Goal: Find specific fact

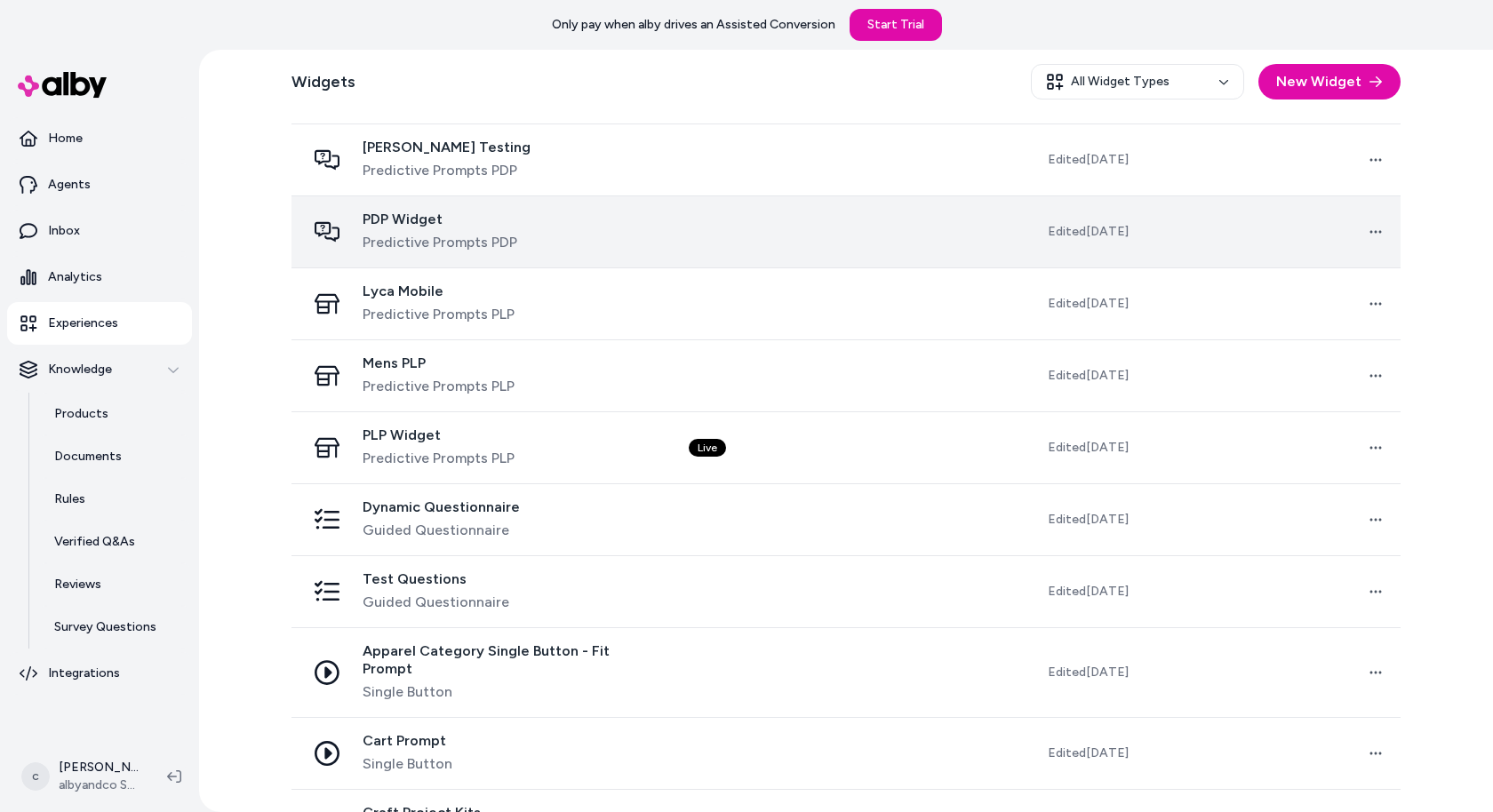
scroll to position [593, 0]
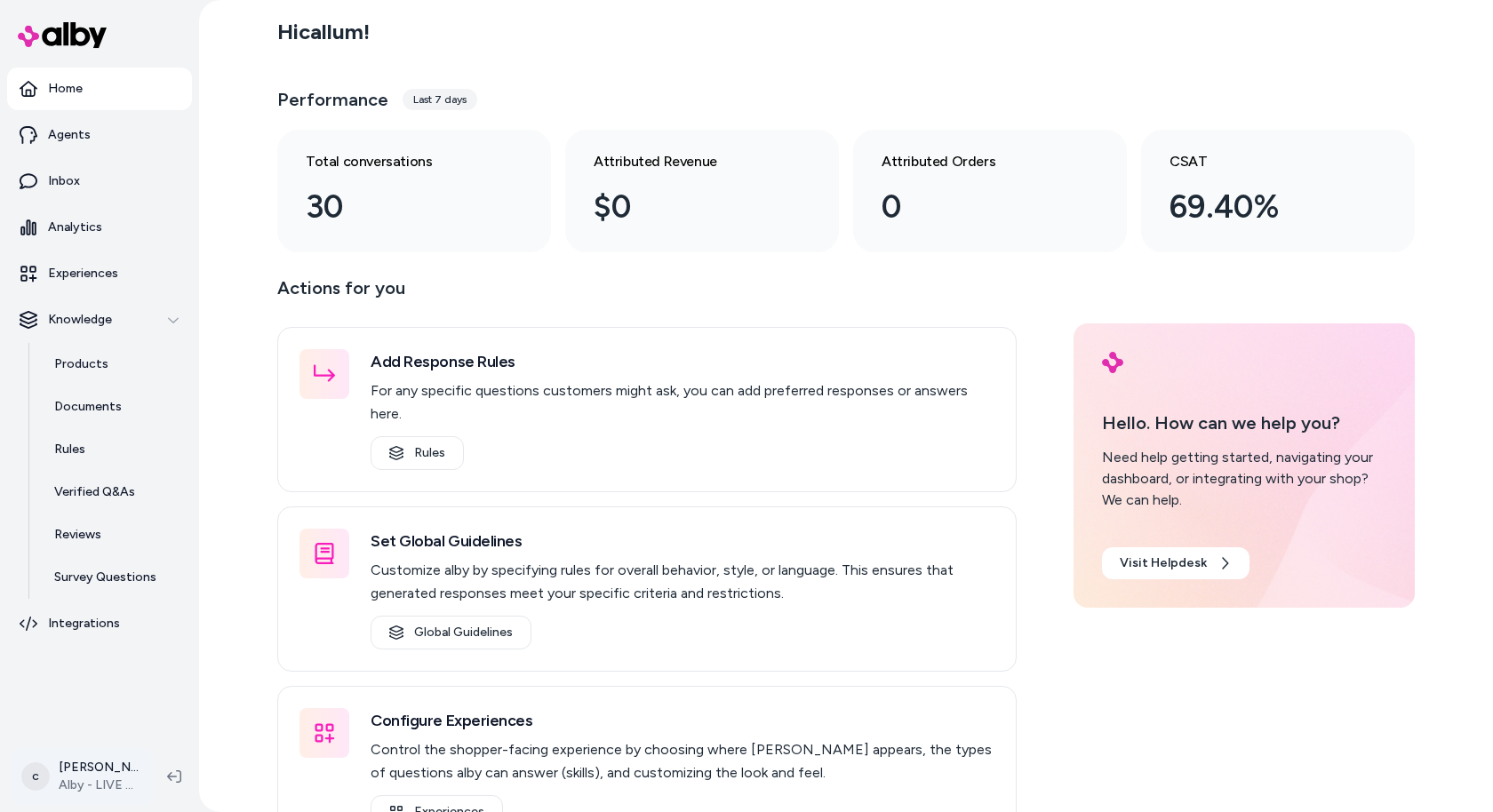
click at [112, 731] on html "Home Agents Inbox Analytics Experiences Knowledge Products Documents Rules Veri…" at bounding box center [746, 406] width 1493 height 812
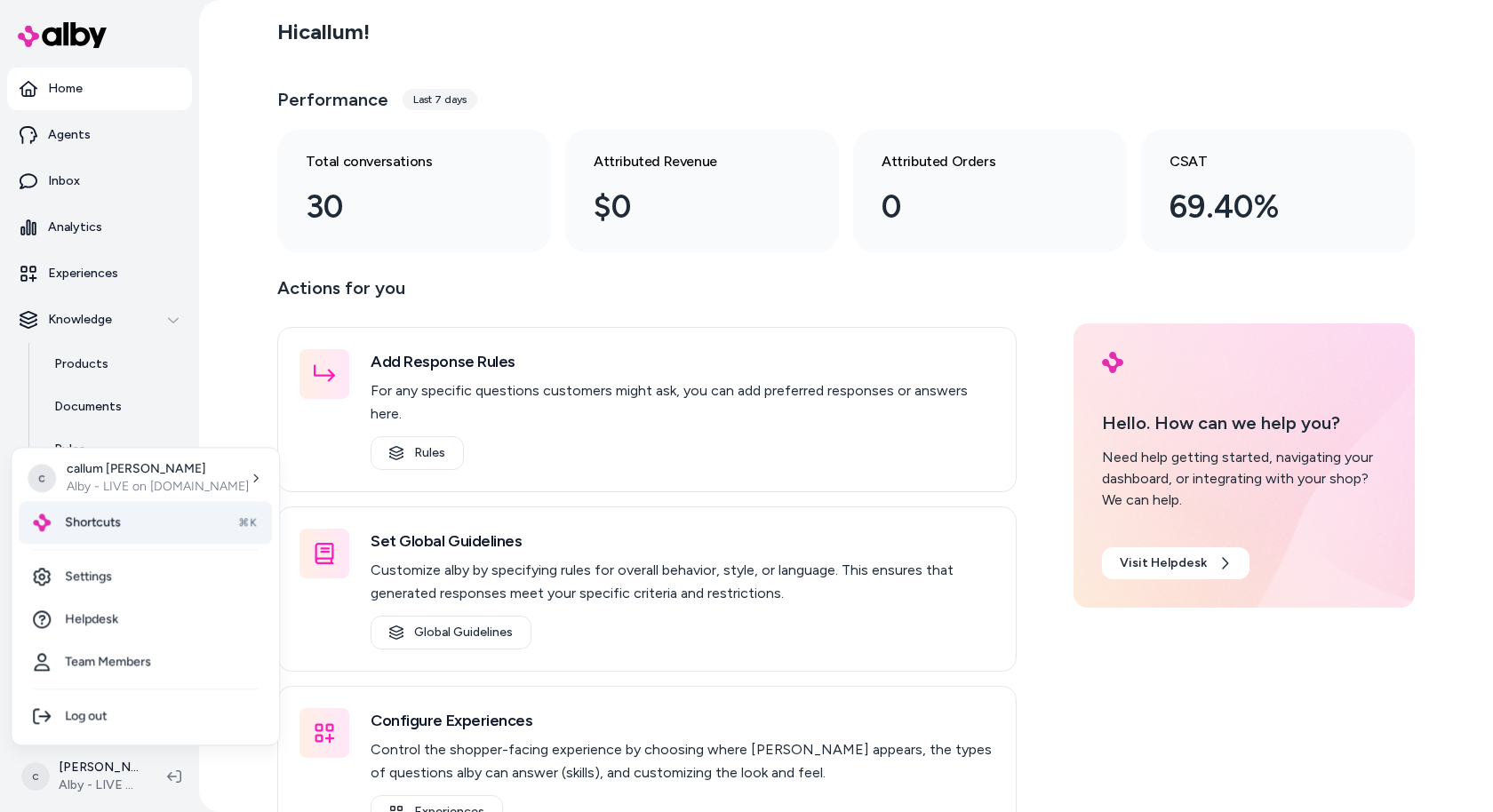
click at [174, 512] on div "Shortcuts ⌘K" at bounding box center [145, 522] width 253 height 42
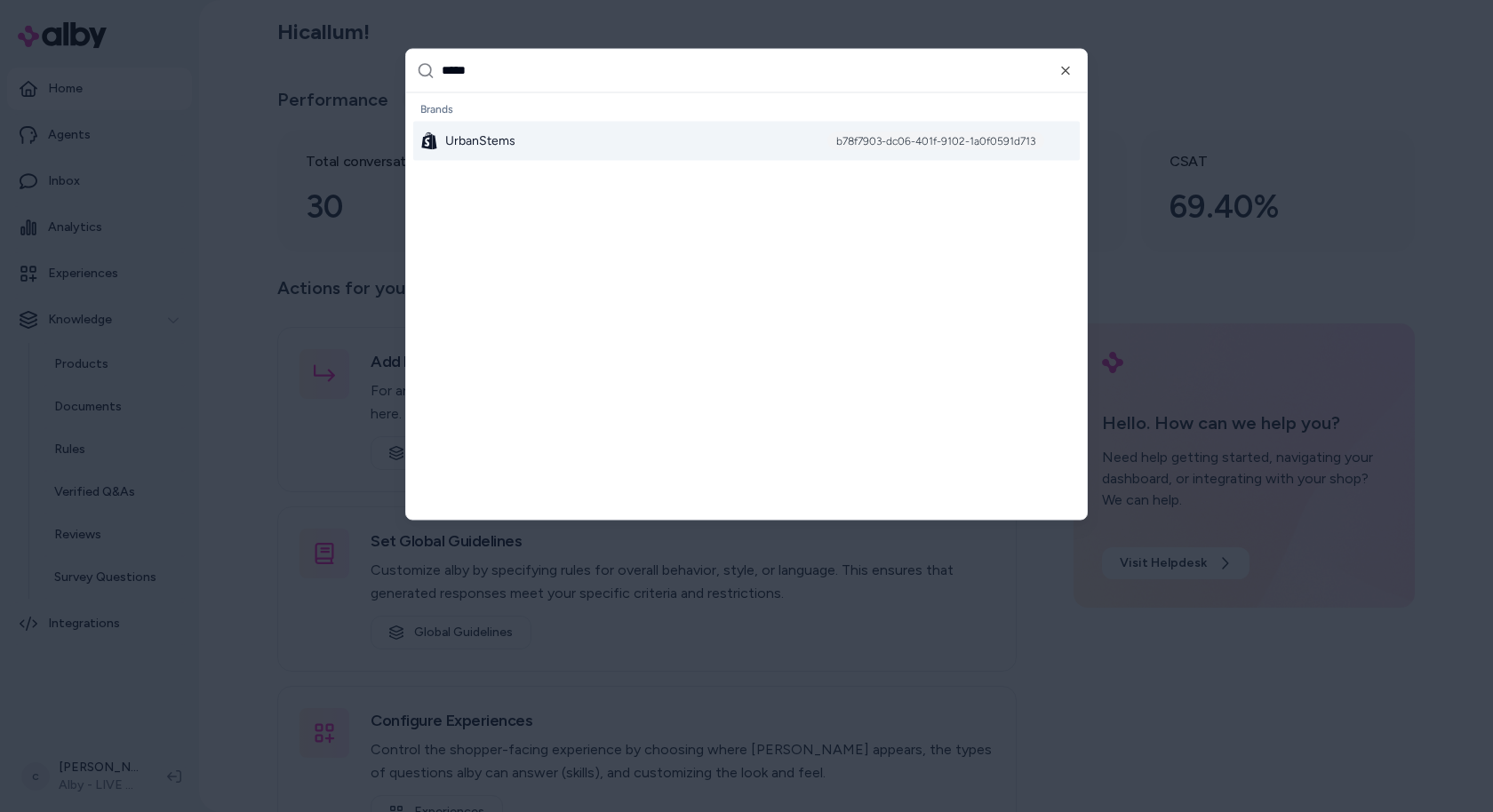
type input "*****"
click at [498, 139] on span "UrbanStems" at bounding box center [481, 140] width 71 height 18
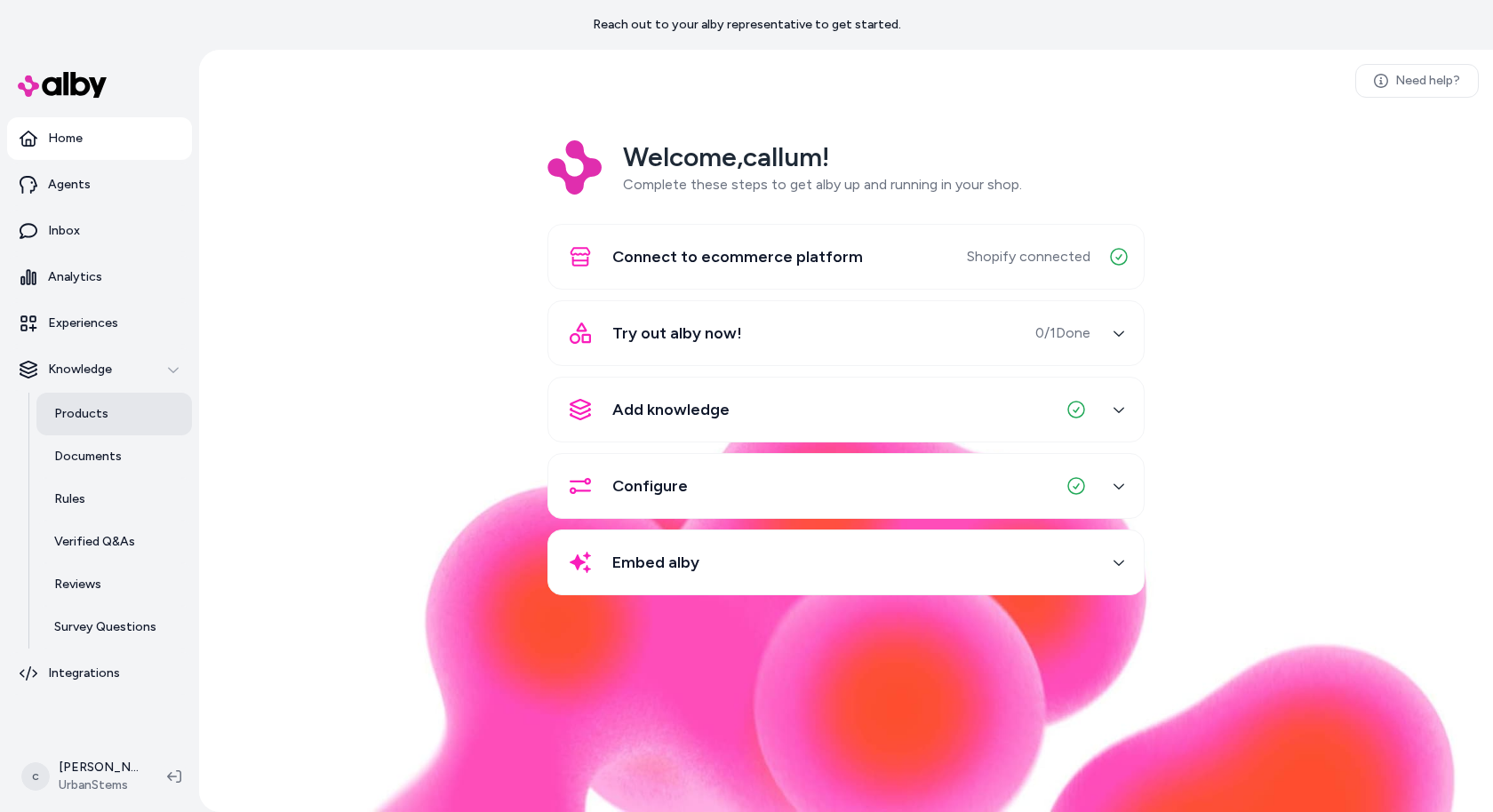
click at [99, 406] on p "Products" at bounding box center [80, 414] width 54 height 18
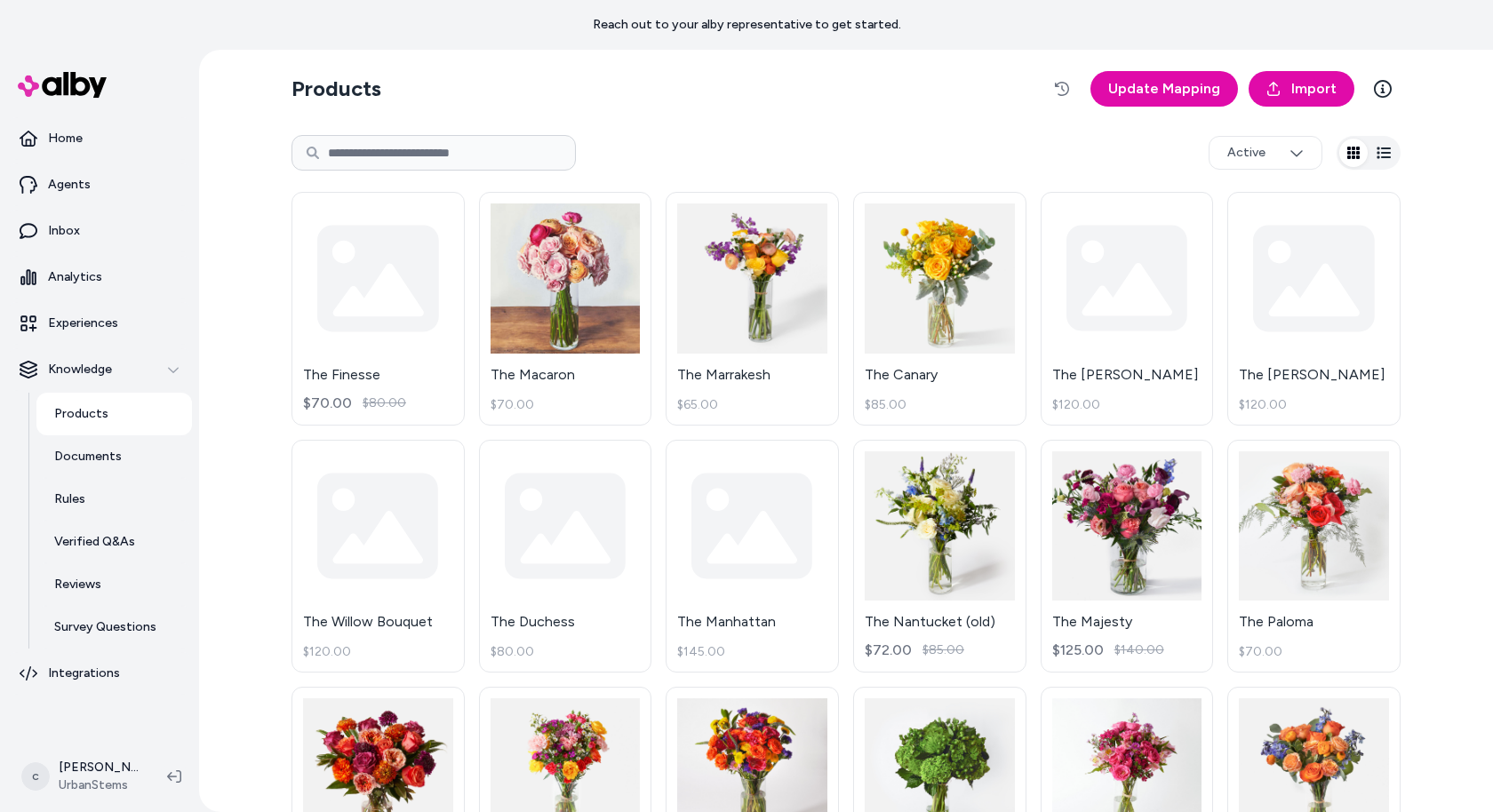
click at [399, 156] on input at bounding box center [434, 153] width 284 height 35
paste input "**********"
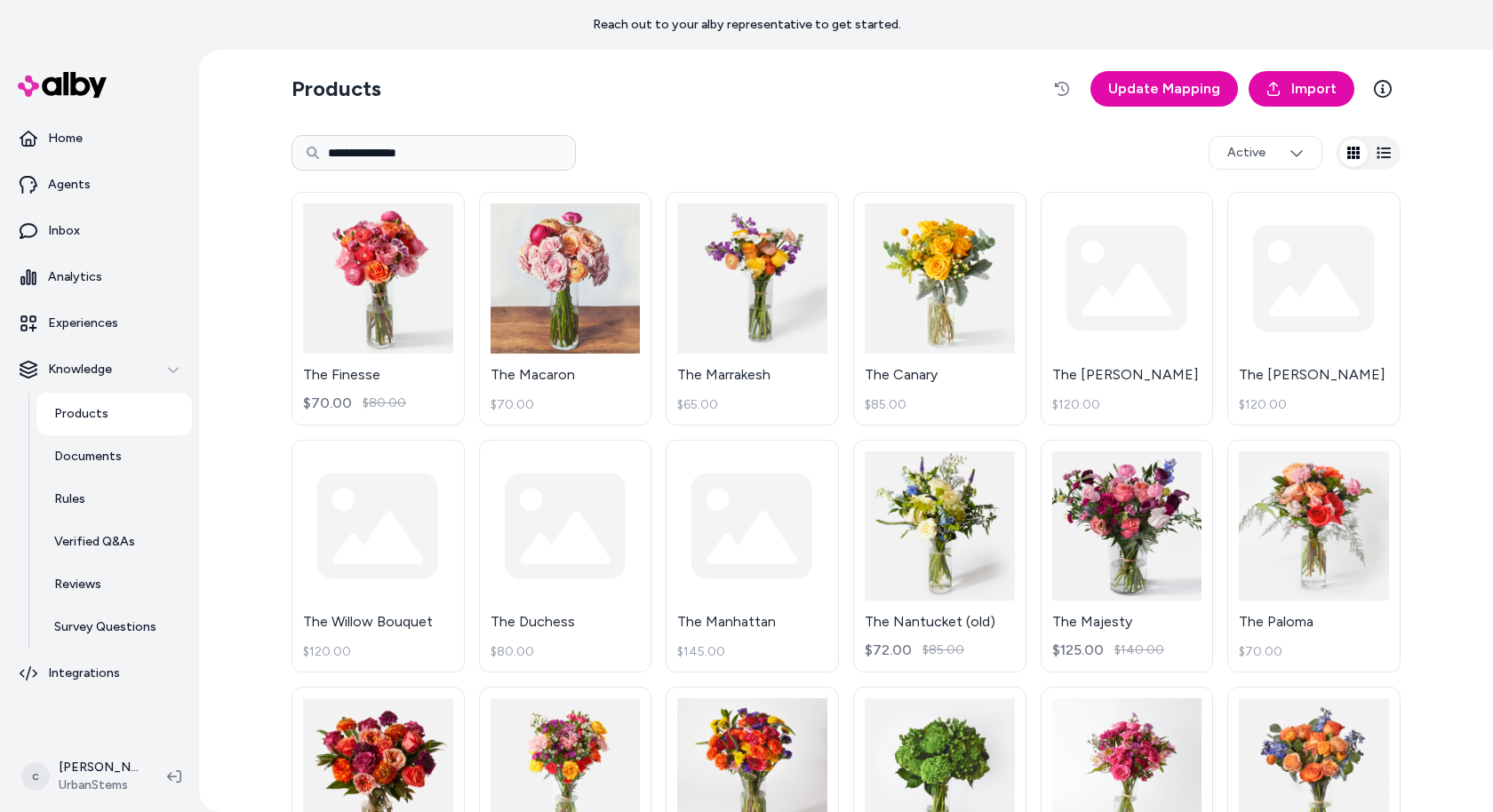
type input "**********"
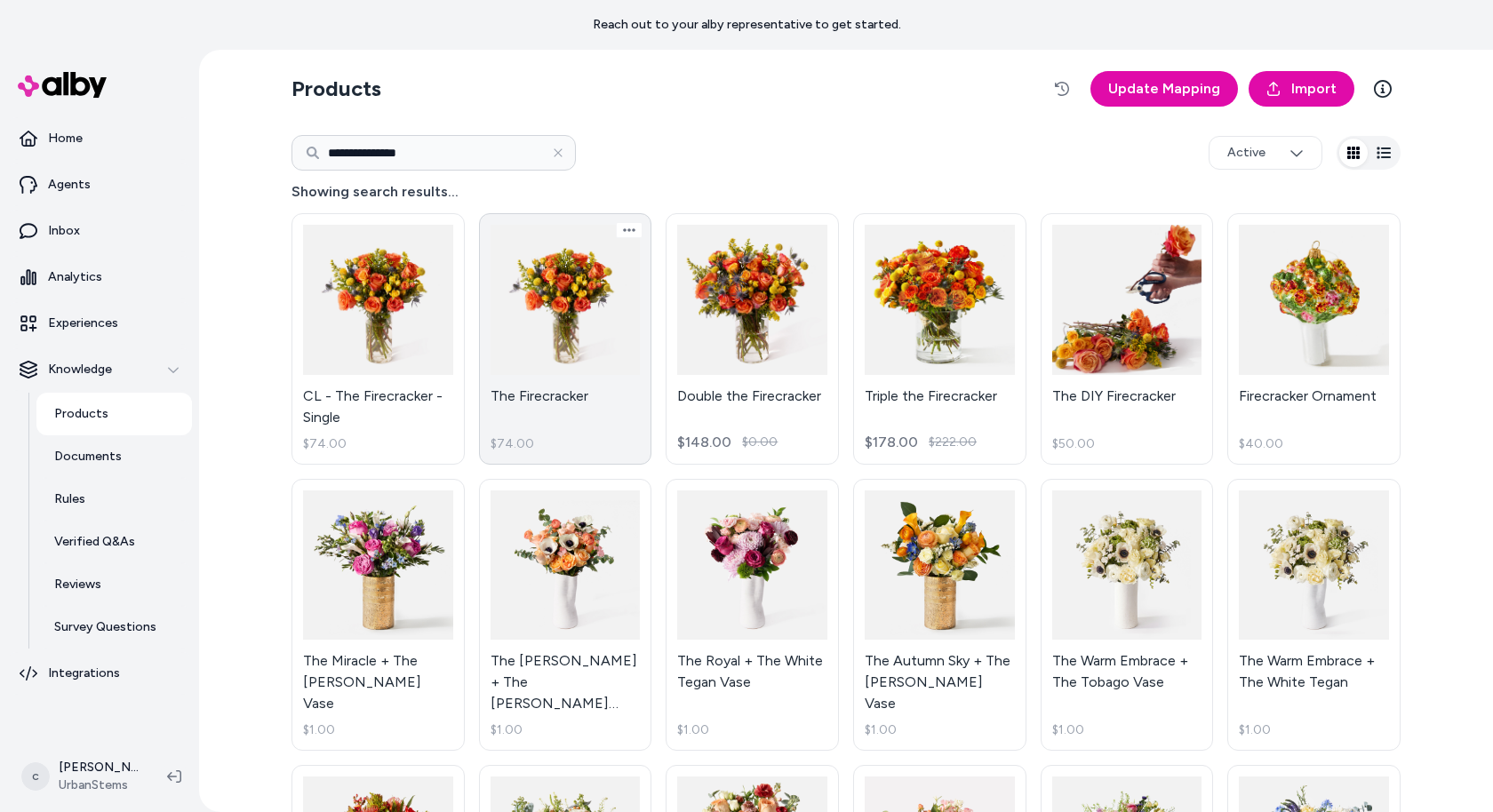
click at [586, 313] on link "The Firecracker $74.00" at bounding box center [565, 338] width 174 height 251
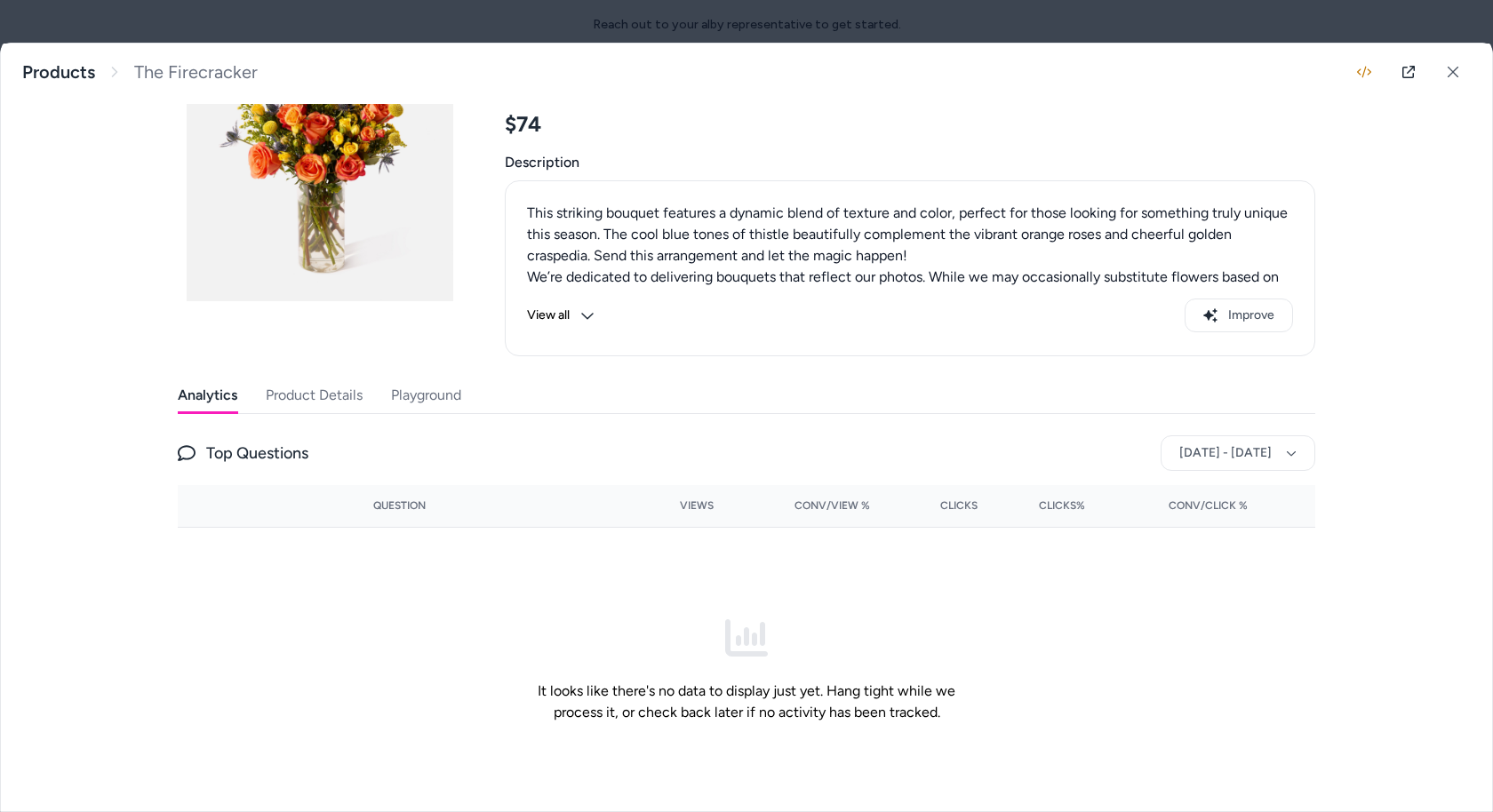
scroll to position [137, 0]
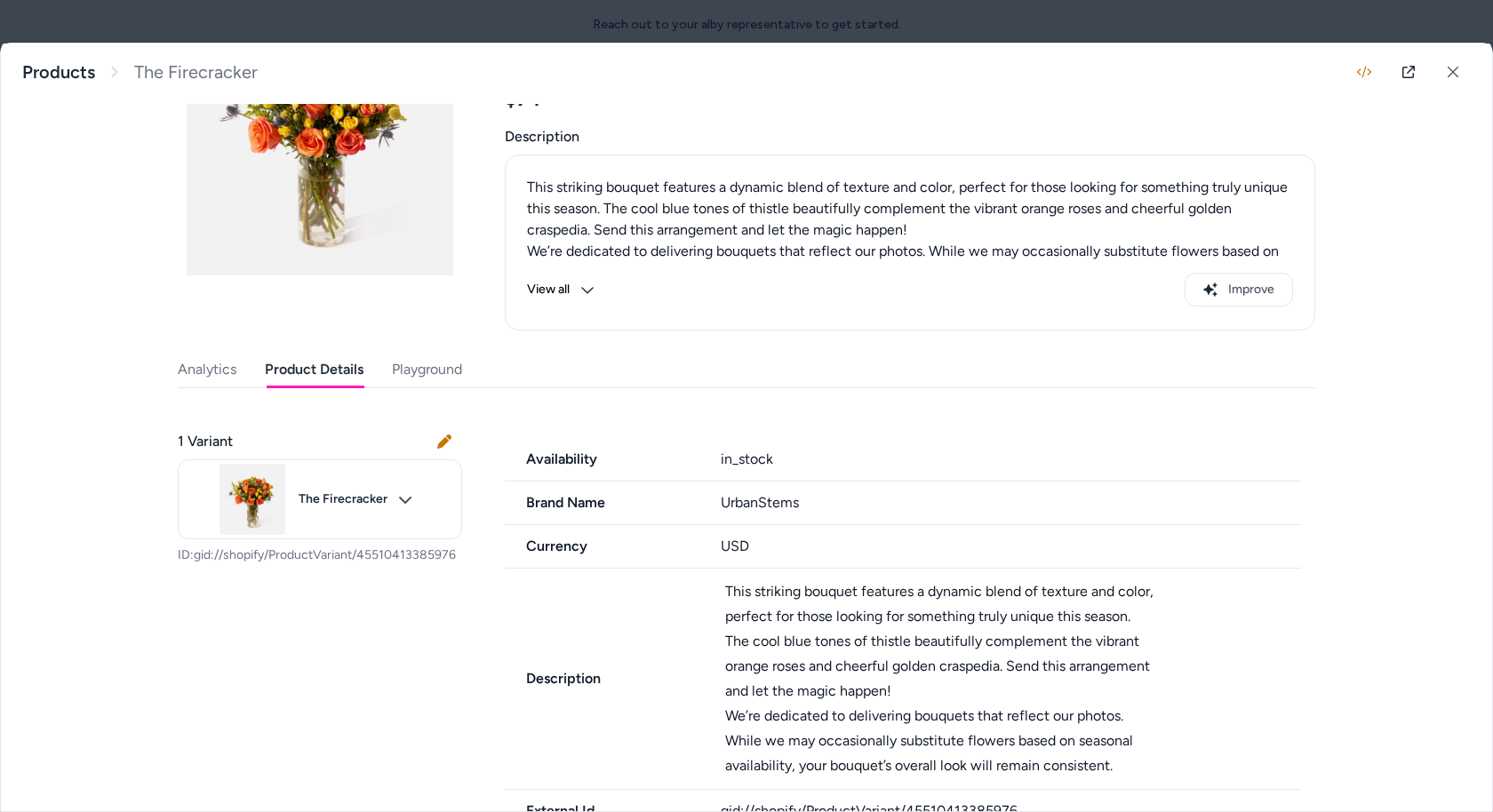
click at [299, 352] on button "Product Details" at bounding box center [314, 370] width 99 height 35
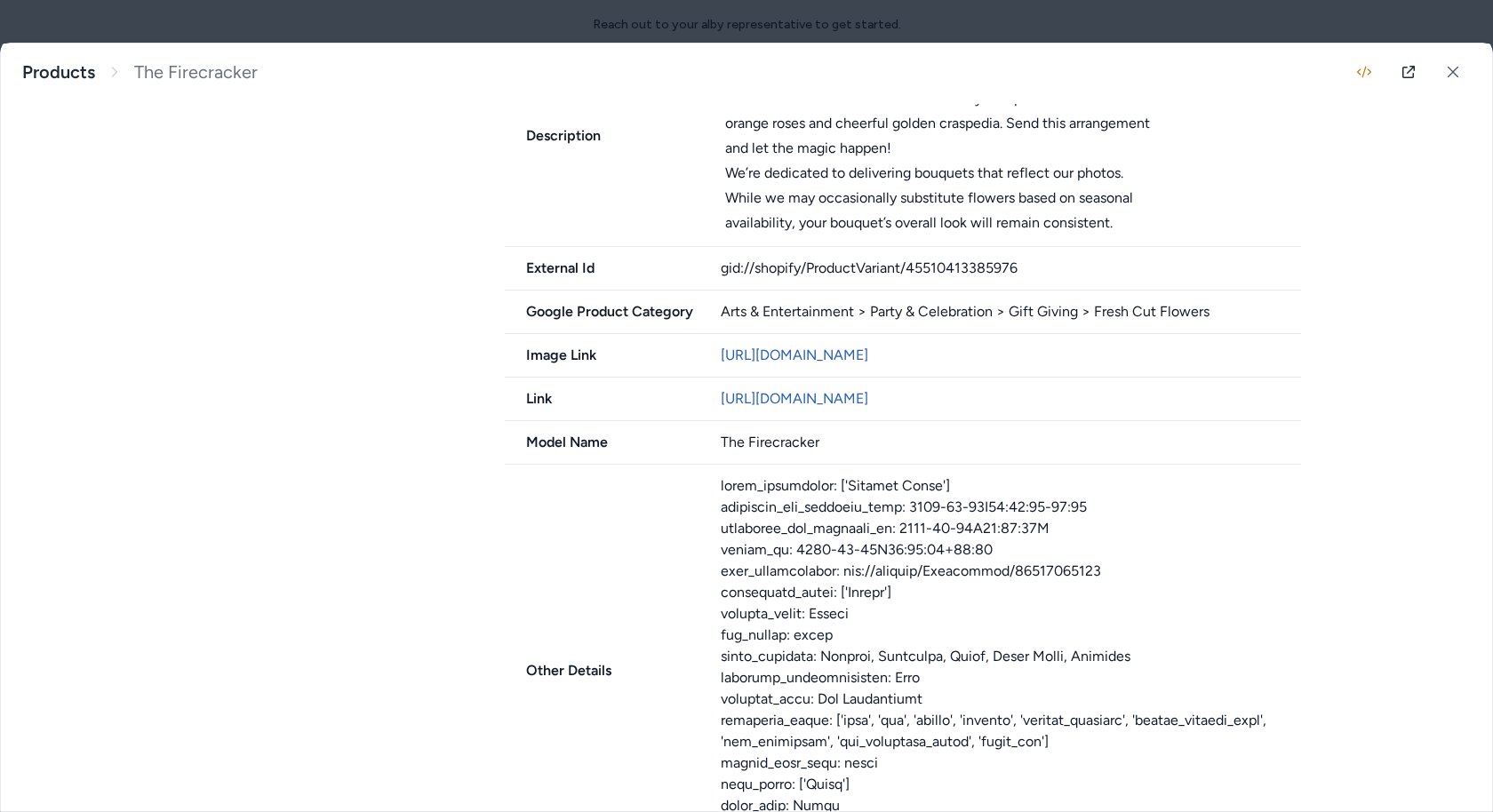
scroll to position [1017, 0]
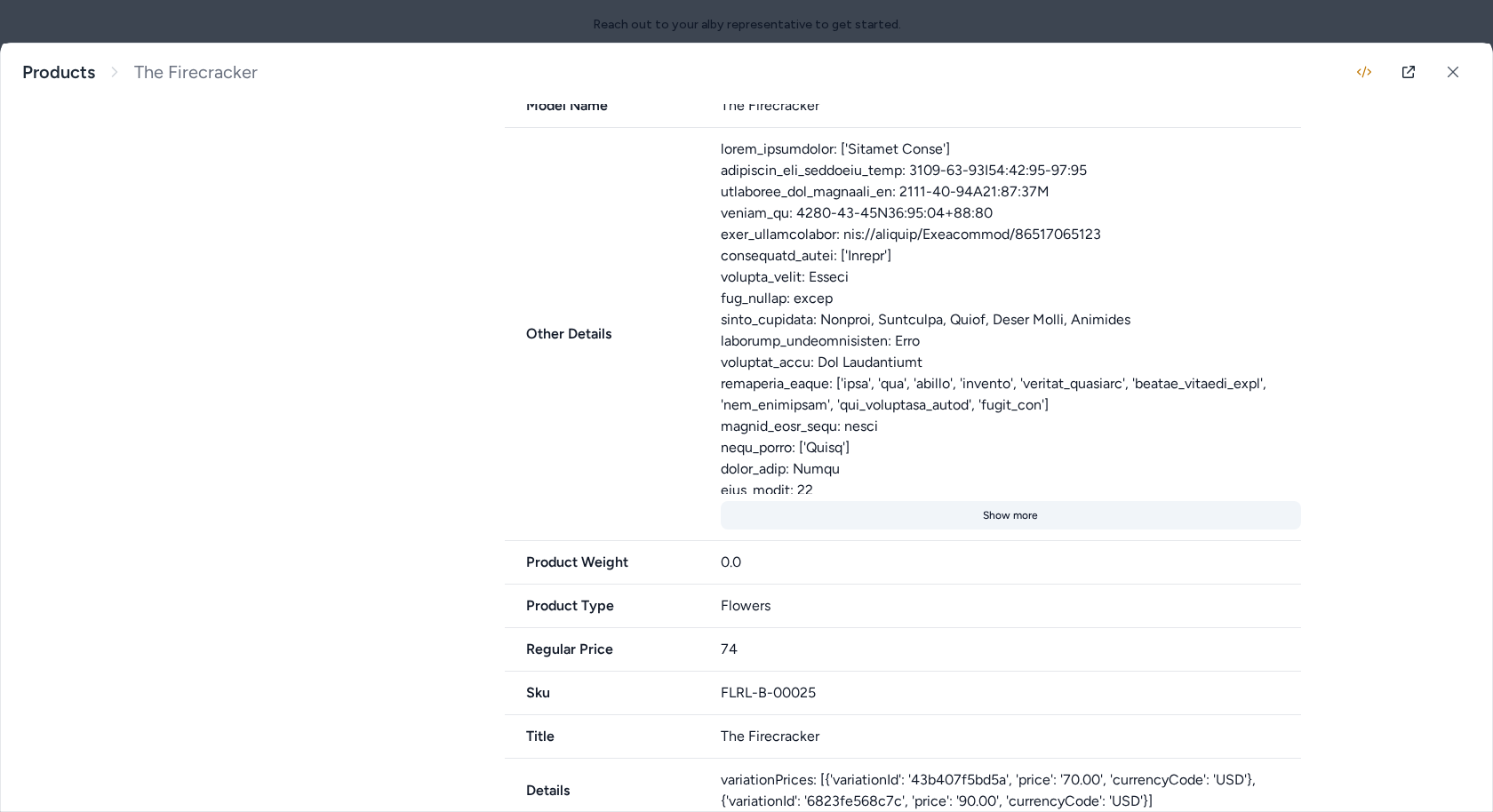
click at [998, 530] on button "Show more" at bounding box center [1011, 515] width 582 height 28
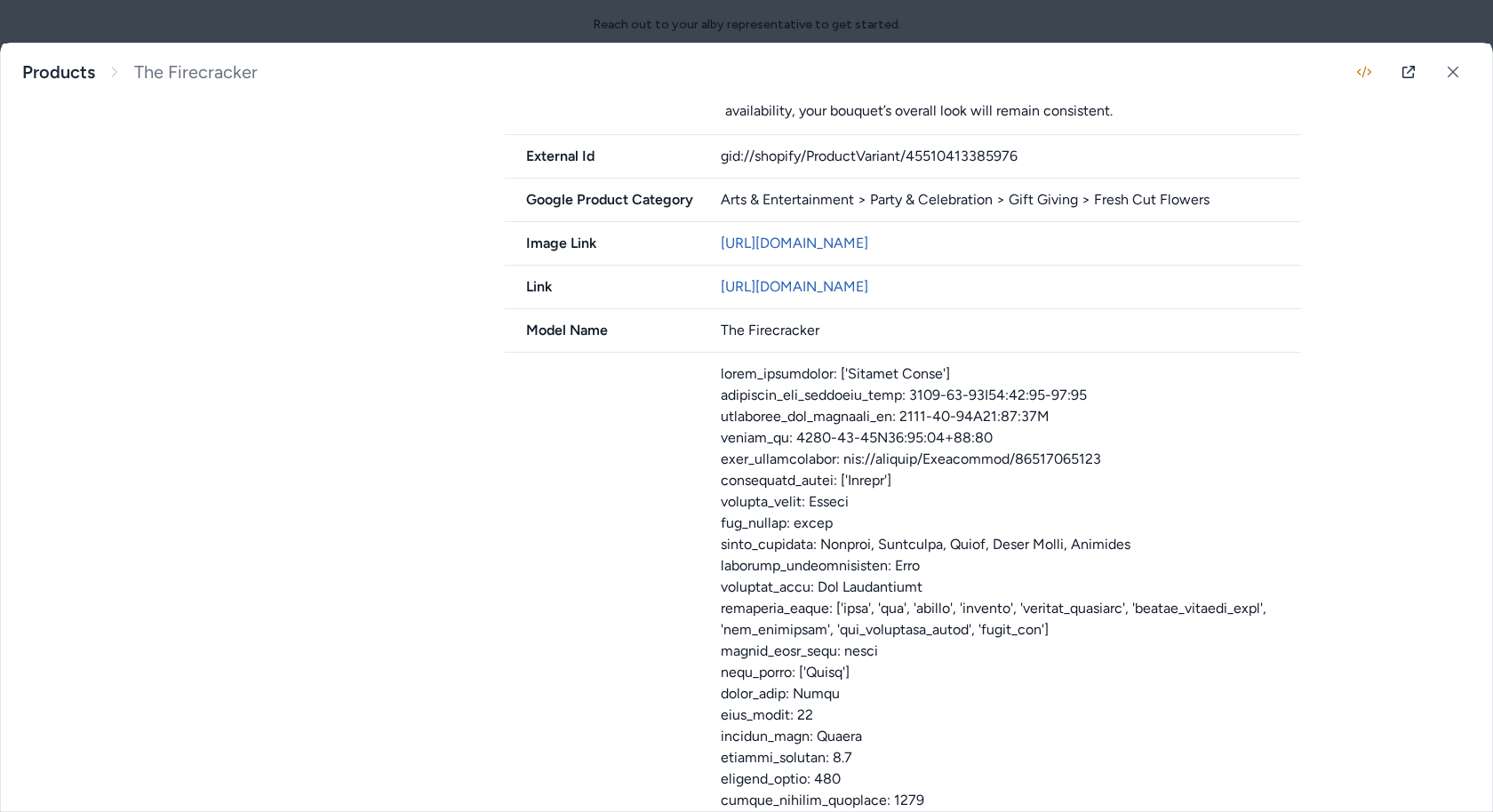
scroll to position [778, 0]
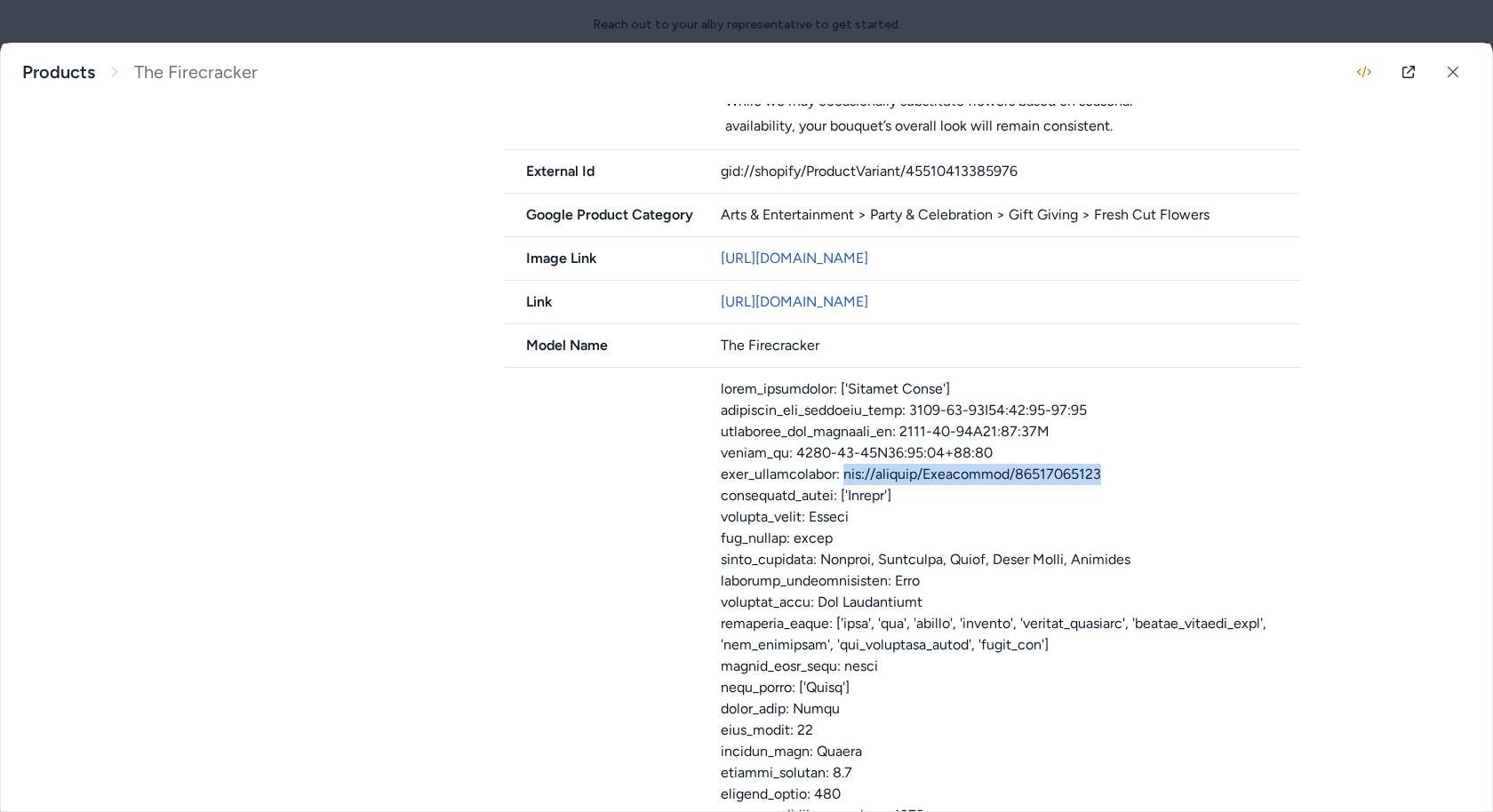
drag, startPoint x: 1097, startPoint y: 483, endPoint x: 837, endPoint y: 486, distance: 260.0
copy div "gid://shopify/Metaobject/68653580536"
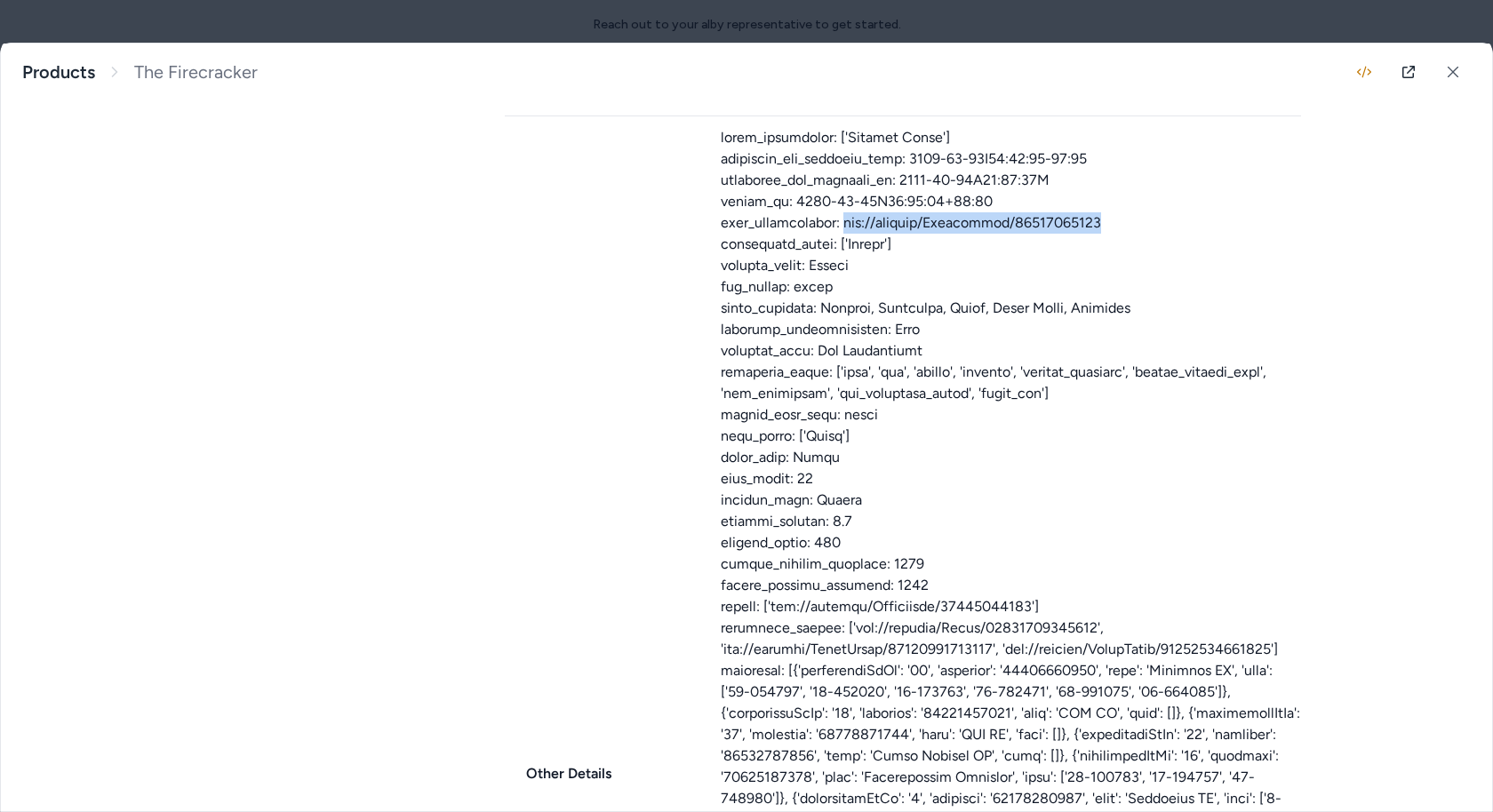
scroll to position [1123, 0]
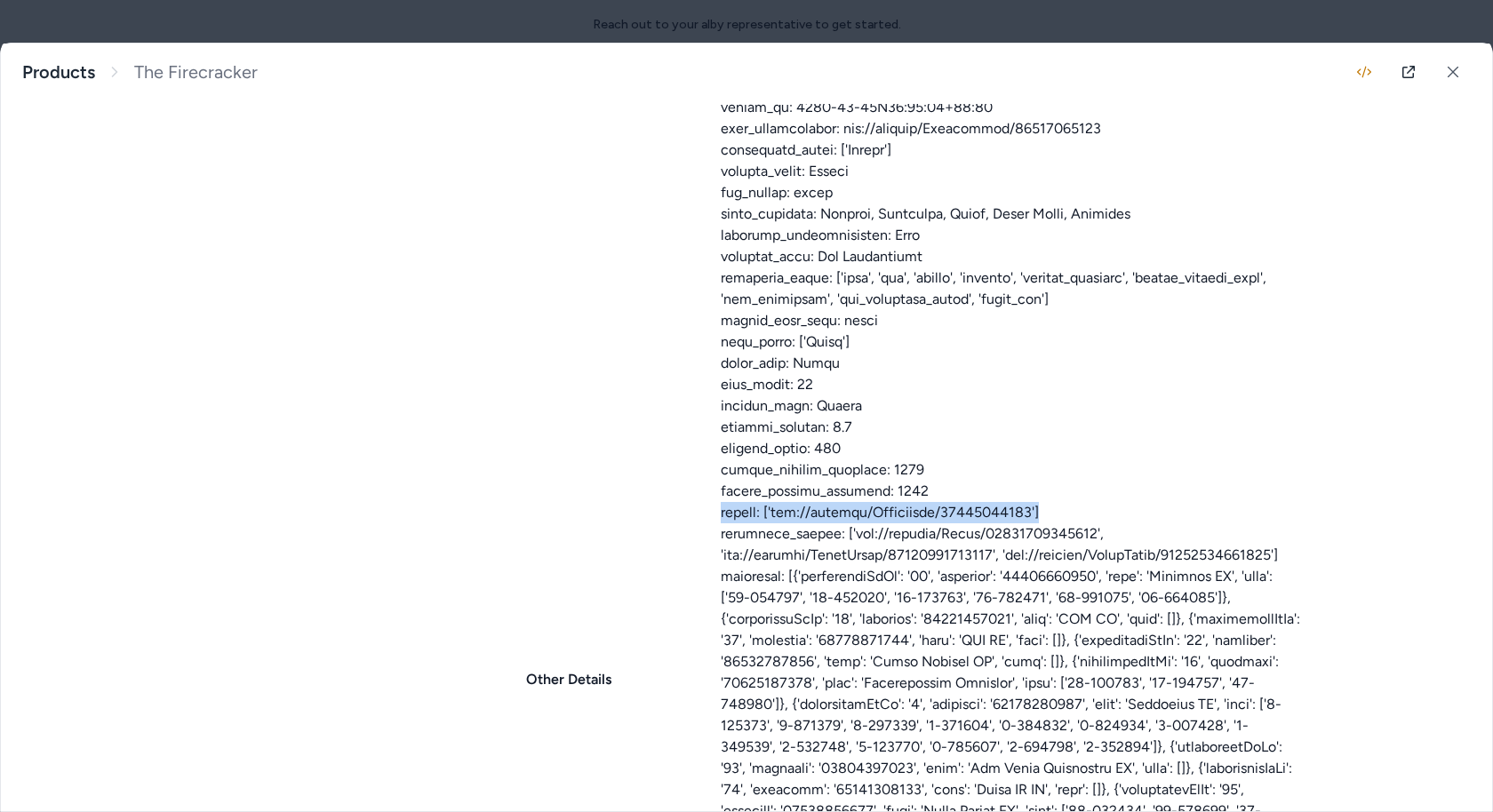
drag, startPoint x: 713, startPoint y: 524, endPoint x: 1124, endPoint y: 524, distance: 411.0
click at [1124, 524] on div "Other Details Show less" at bounding box center [903, 681] width 797 height 1316
click at [1124, 524] on div at bounding box center [1011, 662] width 582 height 1258
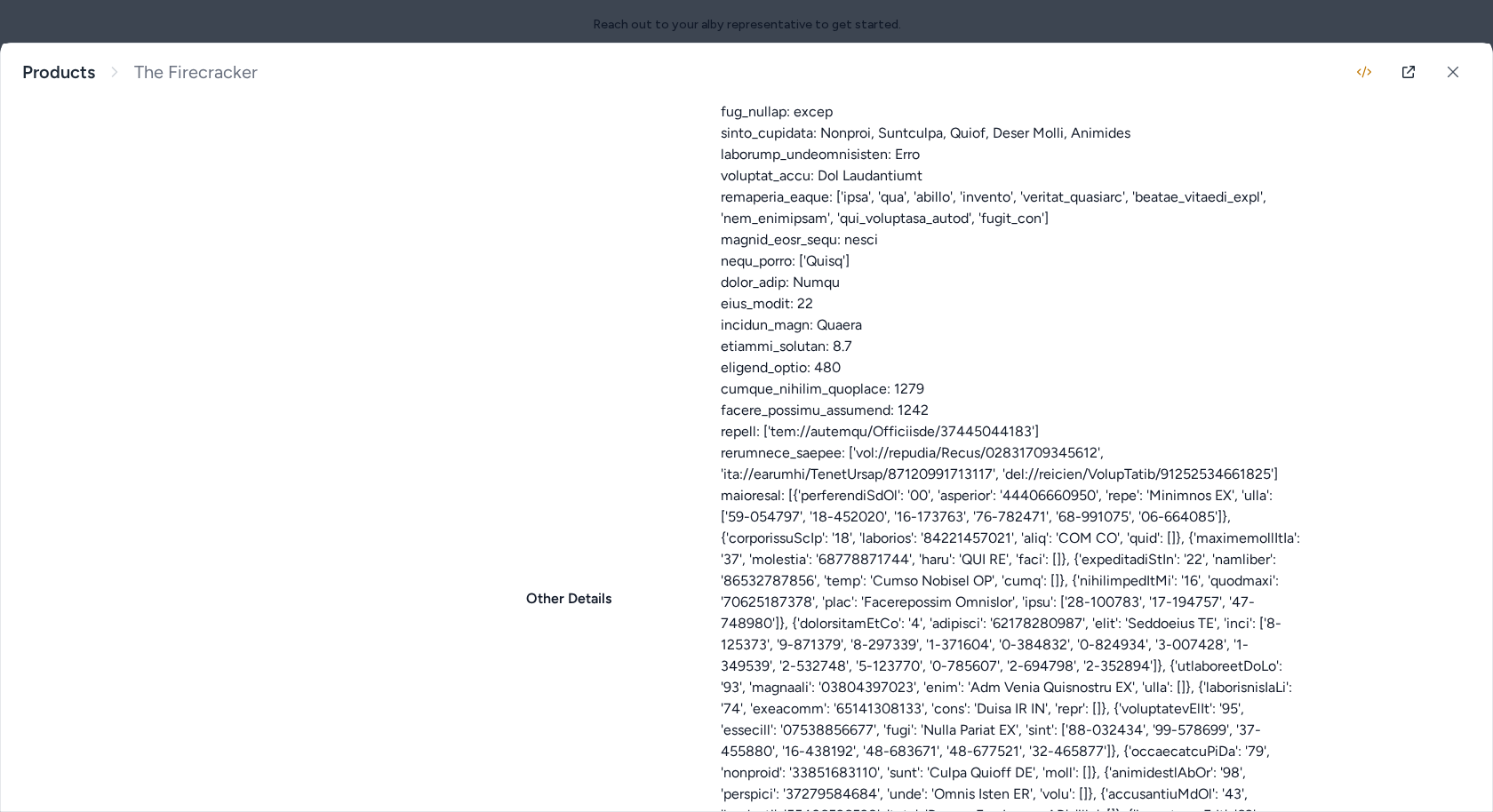
scroll to position [1200, 0]
click at [744, 455] on div at bounding box center [1011, 584] width 582 height 1258
click at [677, 442] on div "Other Details Show less" at bounding box center [903, 603] width 797 height 1316
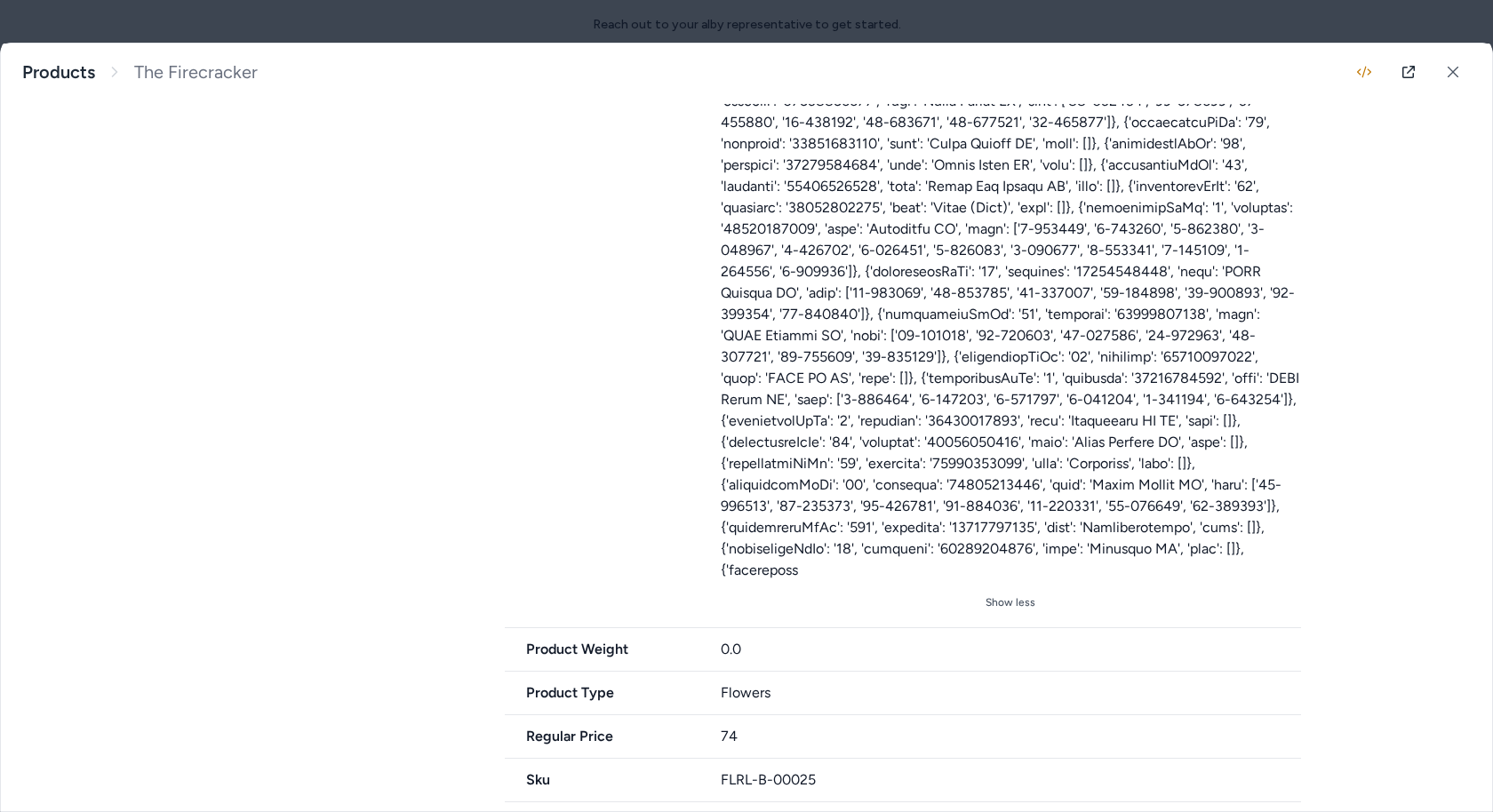
scroll to position [1611, 0]
